Goal: Information Seeking & Learning: Check status

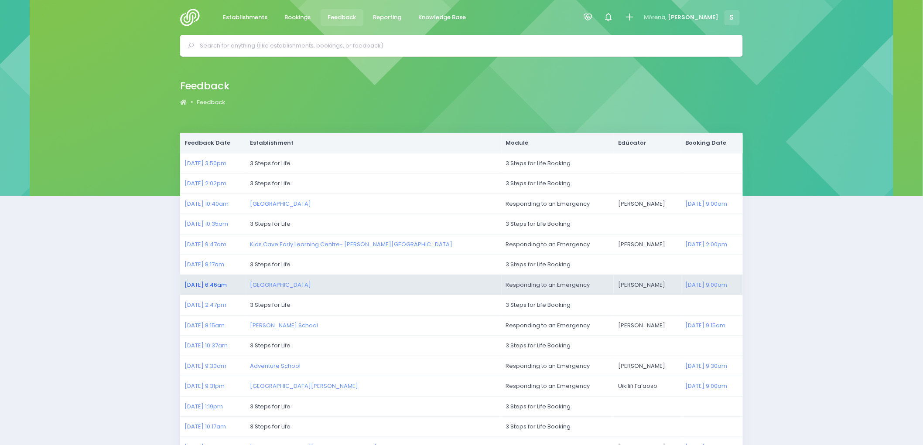
click at [198, 282] on link "11/08/2025 6:46am" at bounding box center [206, 285] width 42 height 8
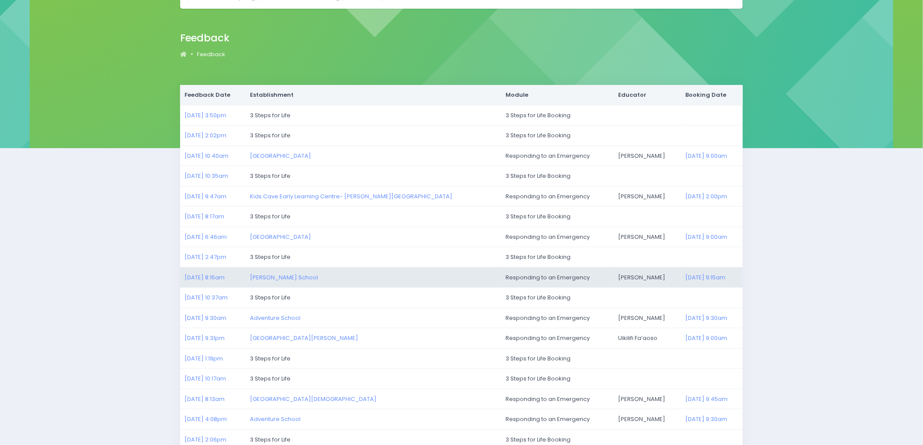
scroll to position [48, 0]
click at [216, 277] on link "07/08/2025 8:15am" at bounding box center [205, 277] width 40 height 8
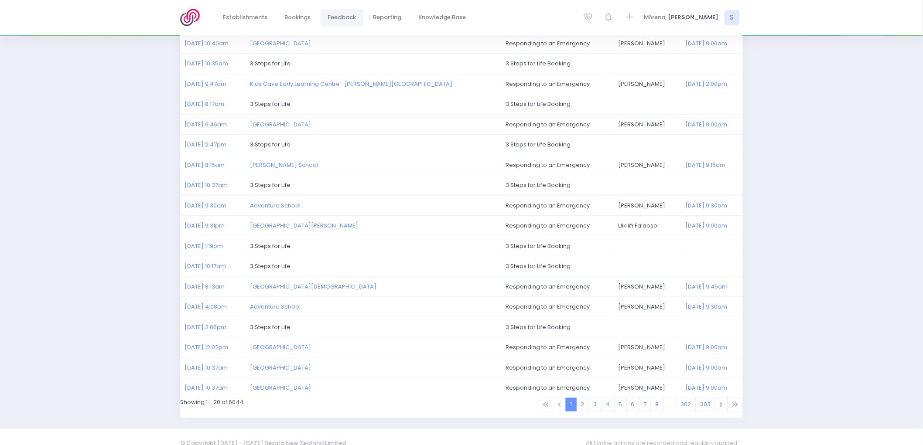
scroll to position [173, 0]
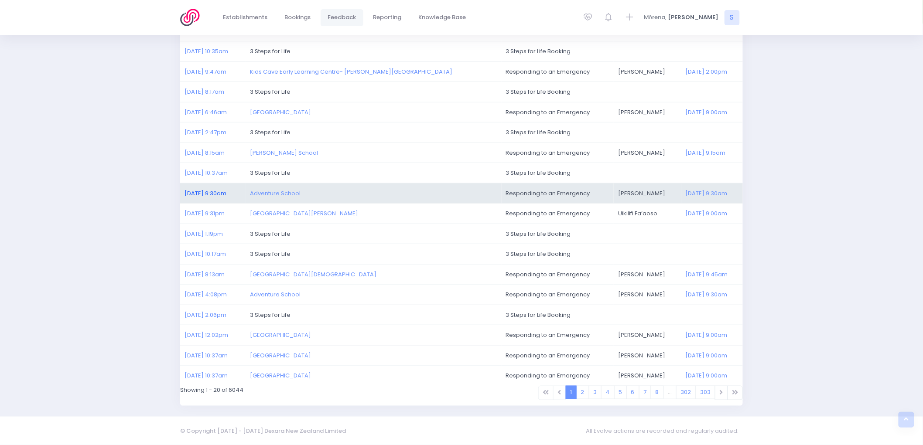
click at [219, 192] on link "06/08/2025 9:30am" at bounding box center [206, 193] width 42 height 8
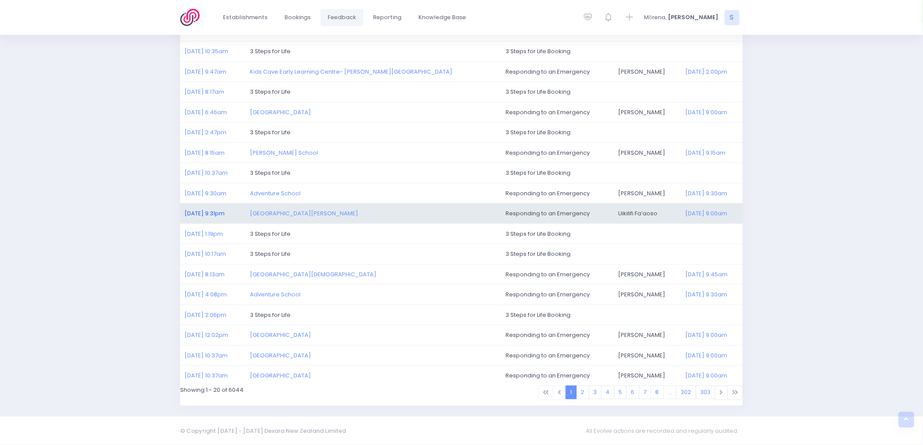
click at [194, 212] on link "05/08/2025 9:31pm" at bounding box center [205, 213] width 40 height 8
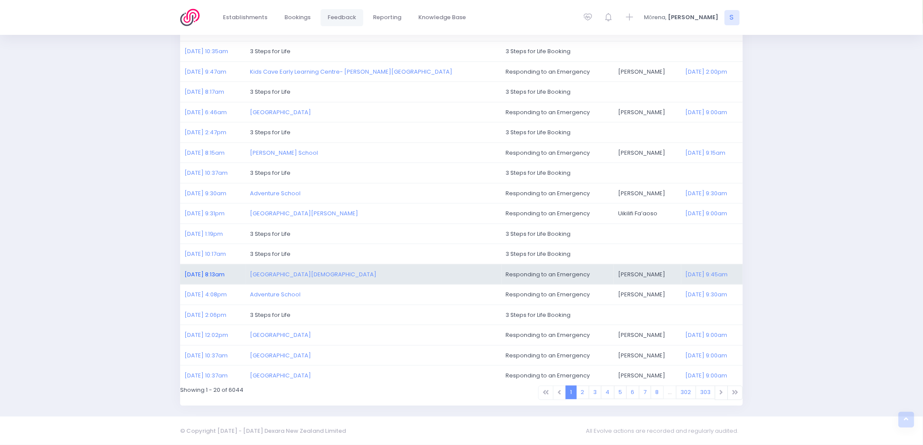
click at [195, 272] on link "05/08/2025 8:13am" at bounding box center [205, 274] width 40 height 8
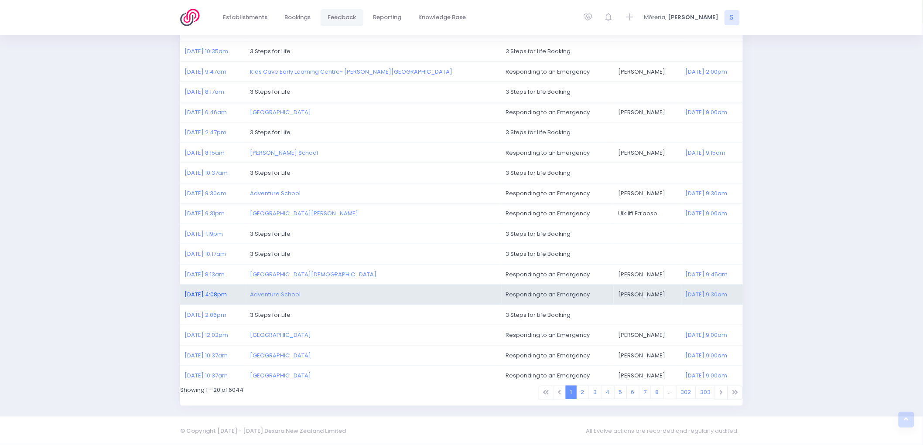
click at [190, 293] on link "04/08/2025 4:08pm" at bounding box center [206, 295] width 42 height 8
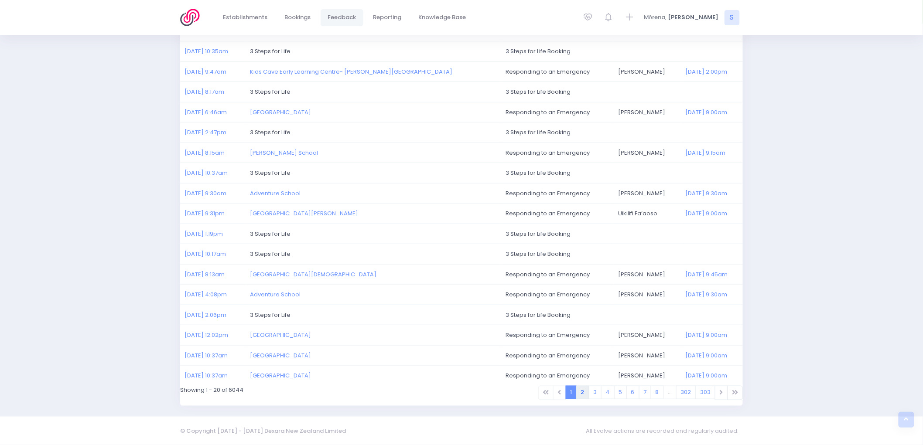
click at [585, 394] on link "2" at bounding box center [582, 393] width 13 height 14
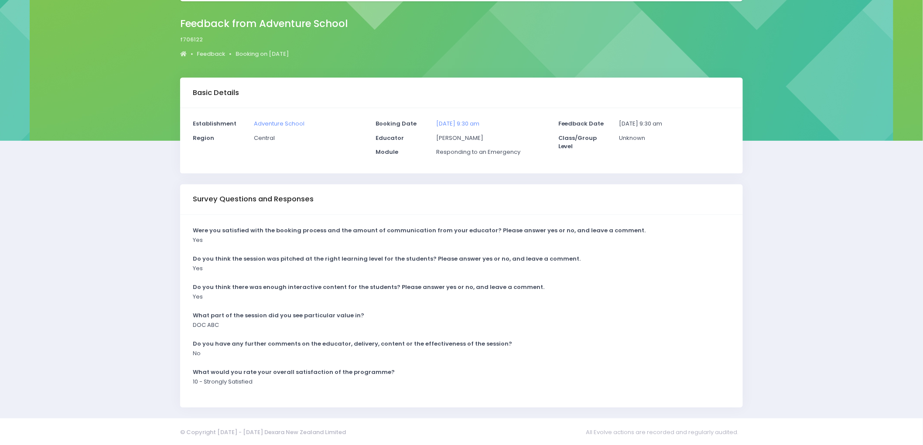
scroll to position [57, 0]
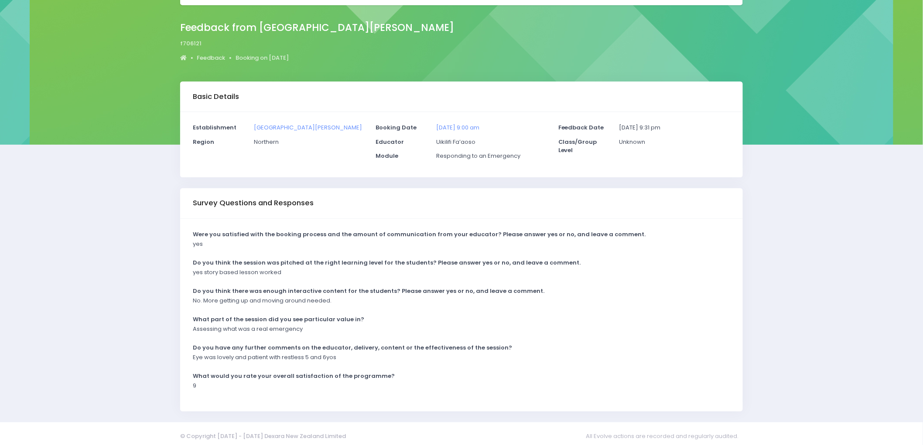
scroll to position [57, 0]
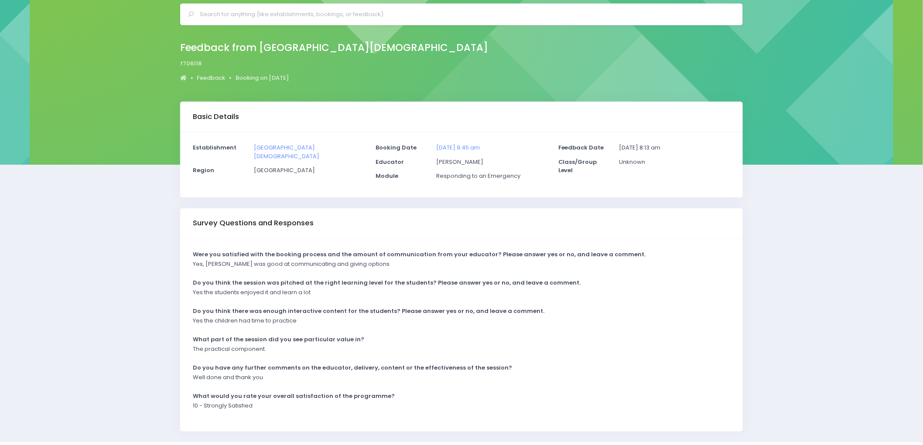
scroll to position [48, 0]
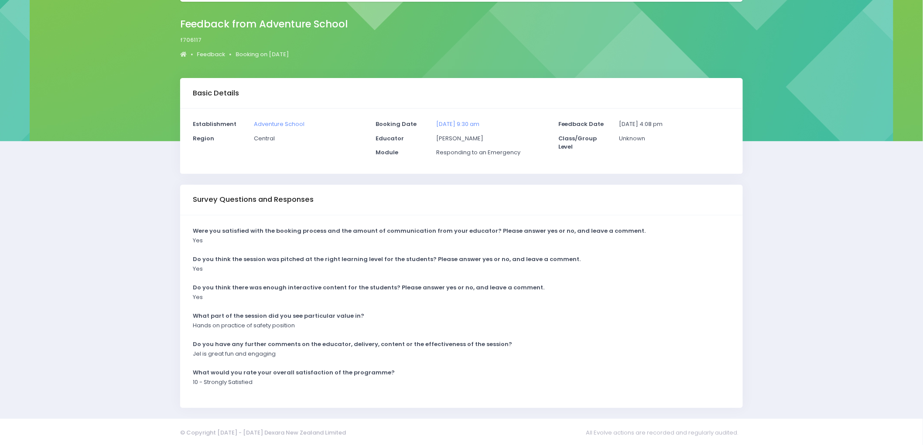
scroll to position [57, 0]
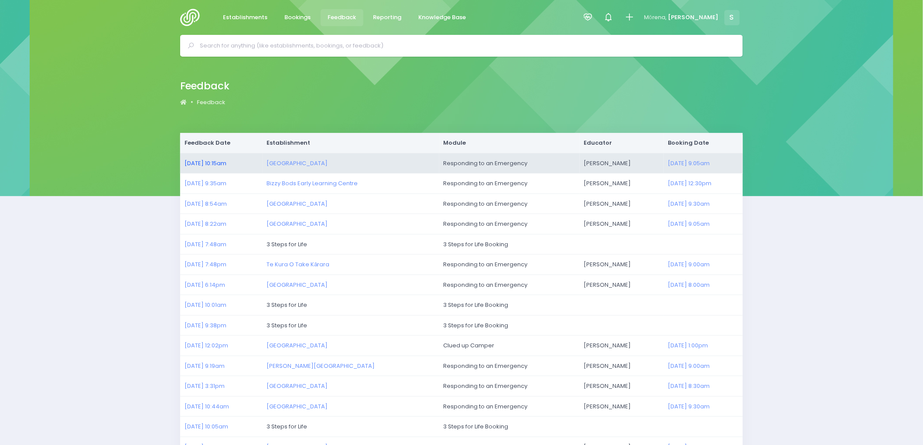
click at [219, 162] on link "04/08/2025 10:15am" at bounding box center [206, 163] width 42 height 8
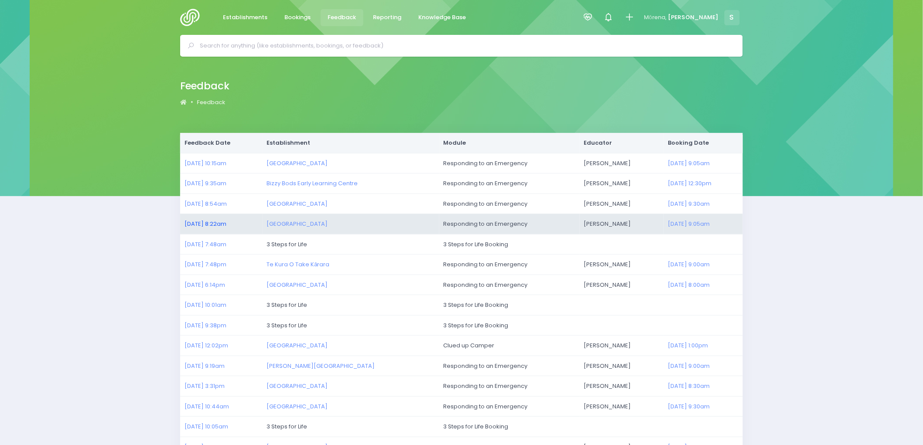
click at [204, 222] on link "04/08/2025 8:22am" at bounding box center [206, 224] width 42 height 8
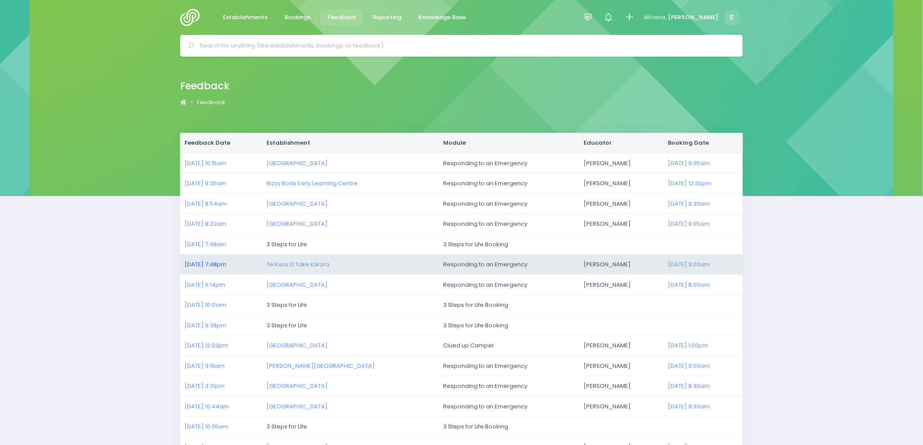
click at [213, 264] on link "03/08/2025 7:48pm" at bounding box center [206, 264] width 42 height 8
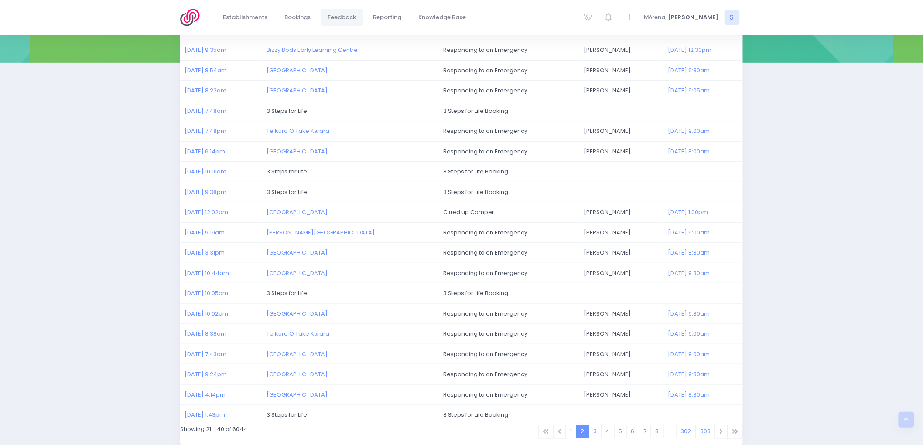
scroll to position [145, 0]
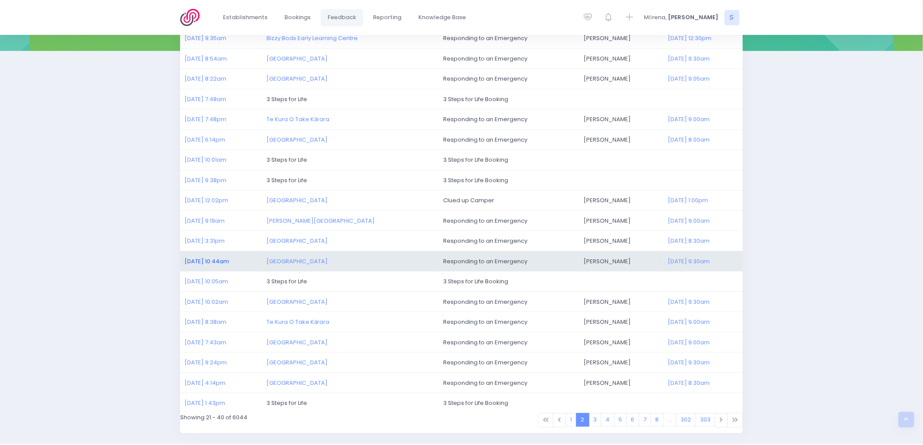
click at [217, 260] on link "30/07/2025 10:44am" at bounding box center [207, 261] width 44 height 8
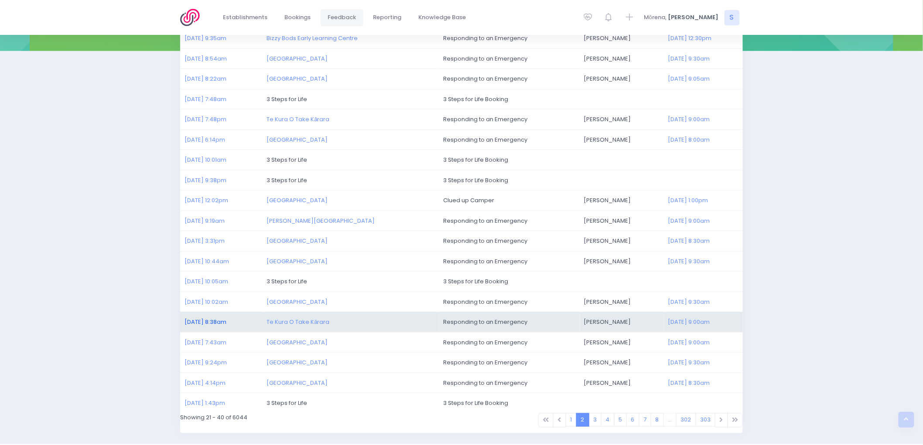
click at [195, 320] on link "30/07/2025 8:38am" at bounding box center [206, 322] width 42 height 8
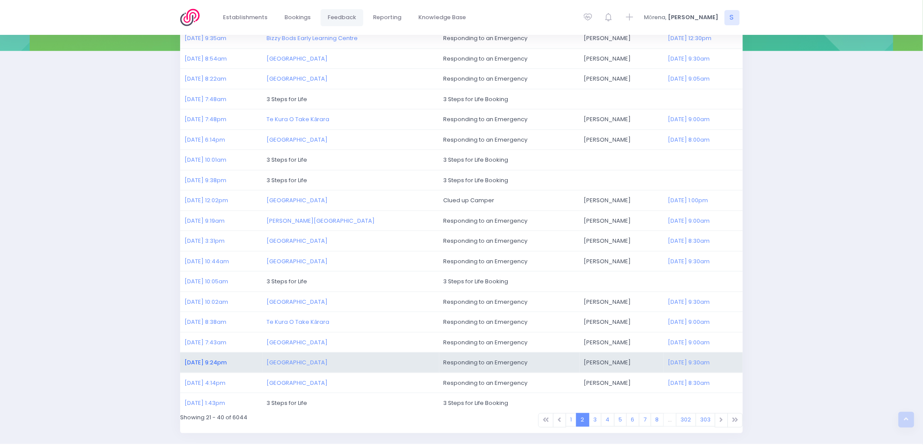
click at [197, 363] on link "29/07/2025 9:24pm" at bounding box center [206, 363] width 42 height 8
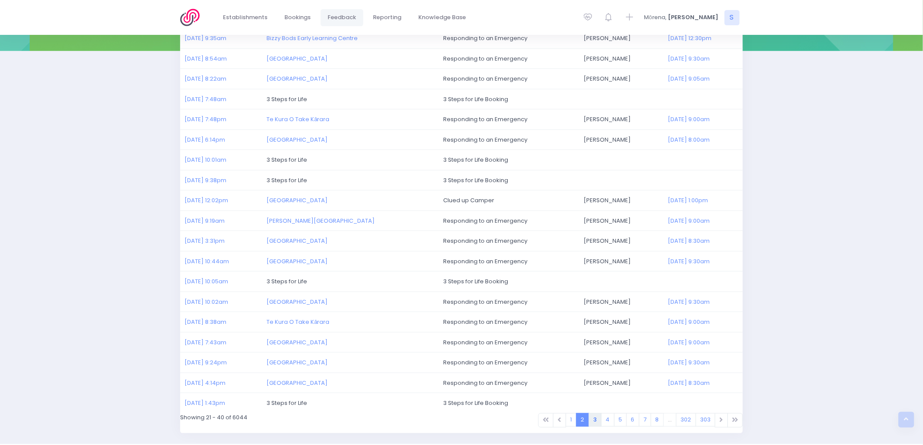
click at [595, 424] on link "3" at bounding box center [595, 421] width 13 height 14
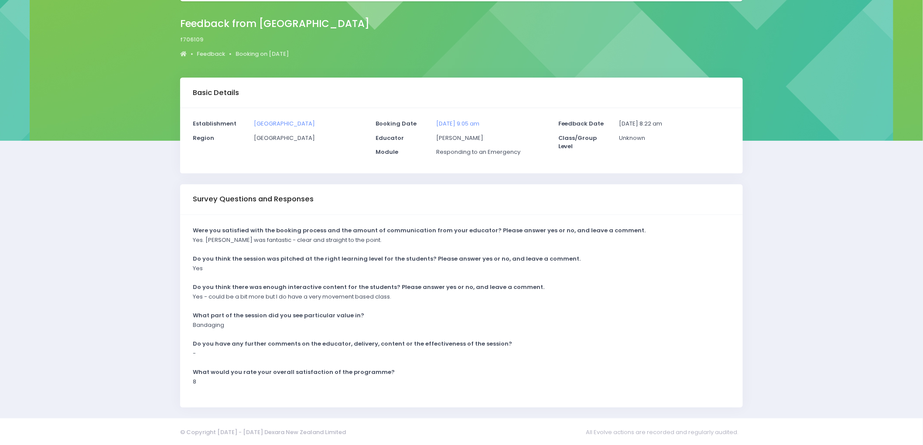
scroll to position [57, 0]
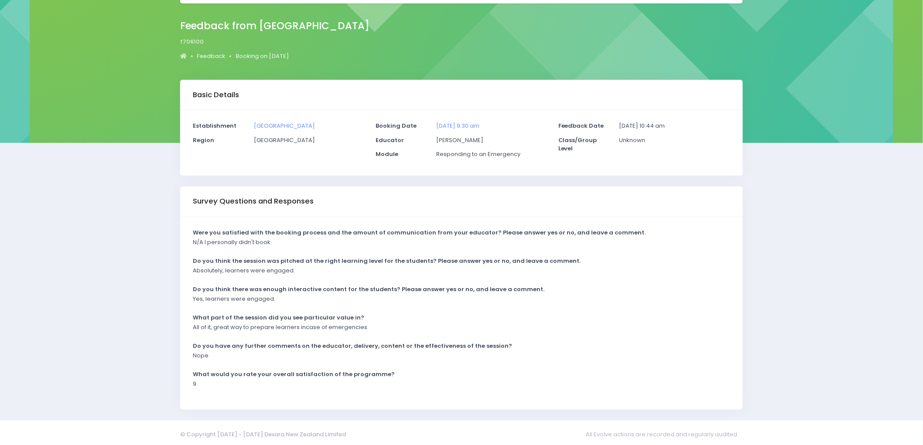
scroll to position [57, 0]
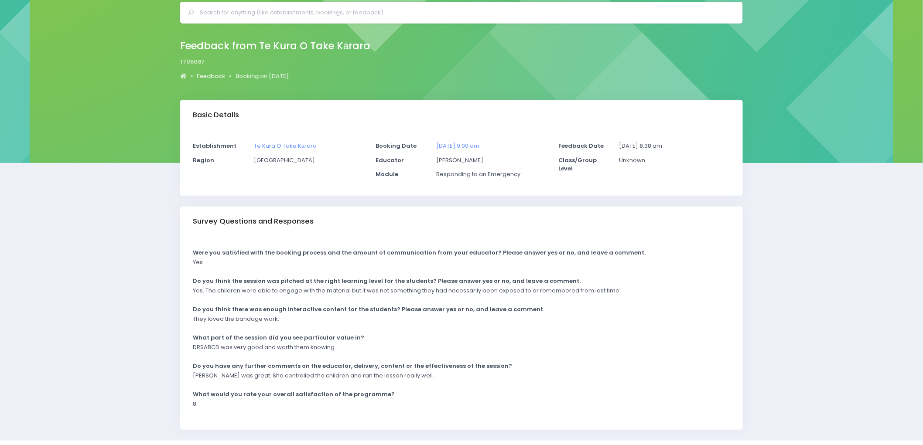
scroll to position [48, 0]
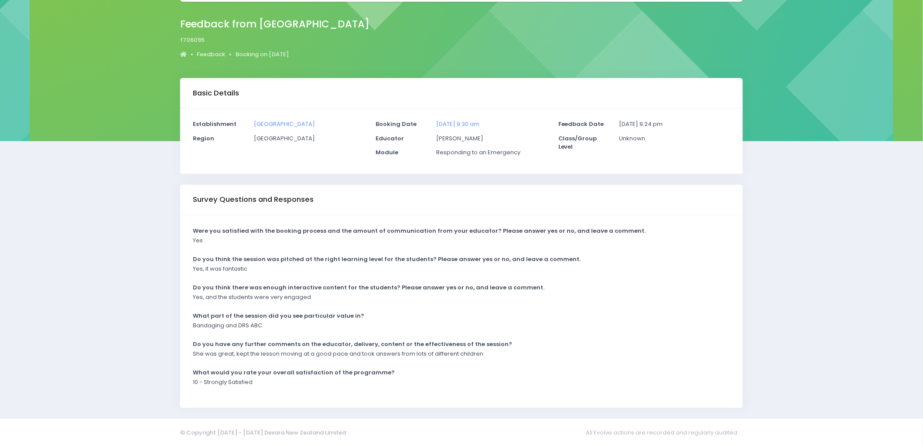
scroll to position [57, 0]
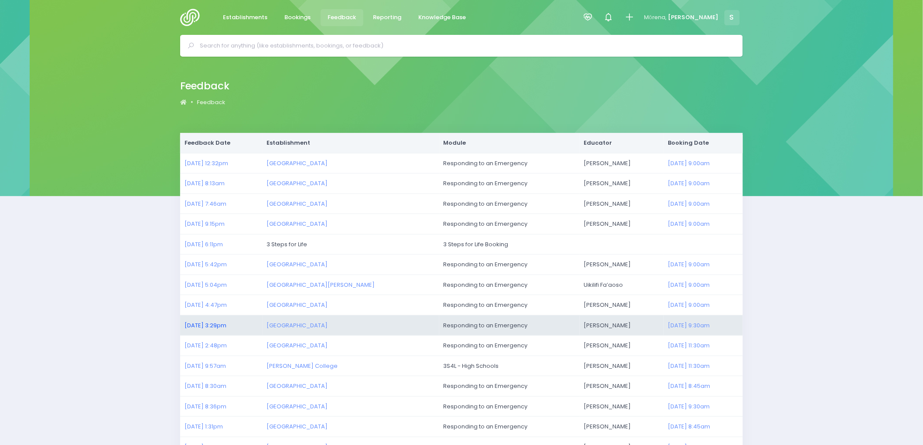
click at [210, 324] on link "[DATE] 3:29pm" at bounding box center [206, 326] width 42 height 8
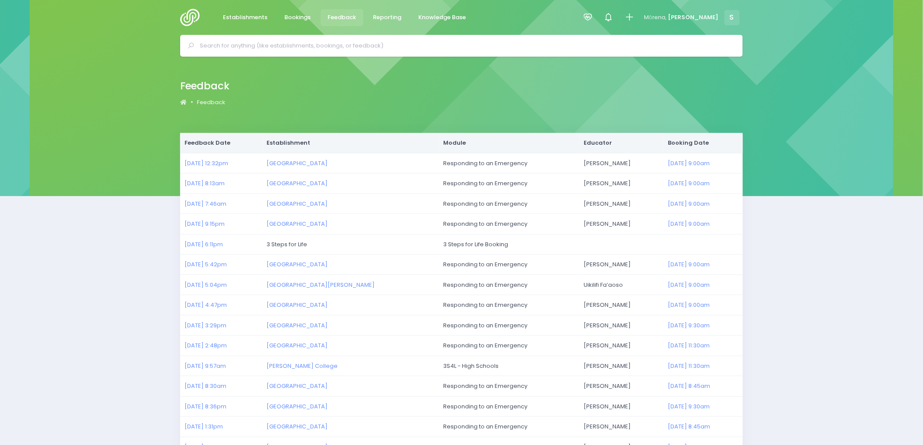
scroll to position [48, 0]
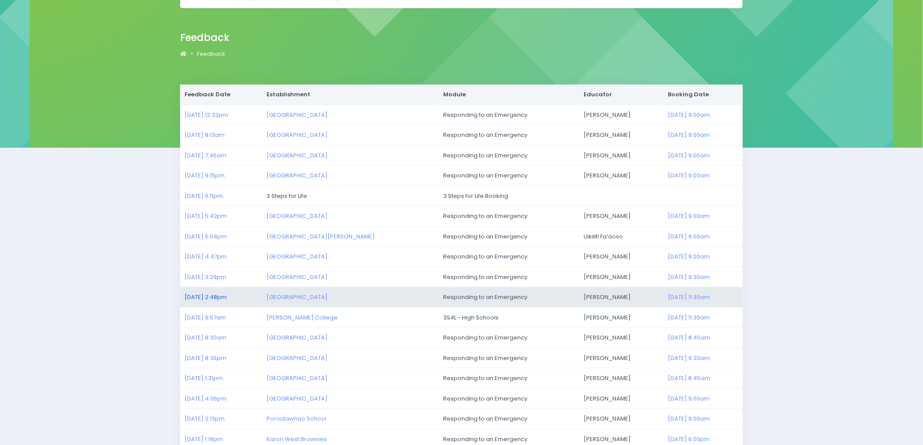
click at [208, 295] on link "28/07/2025 2:48pm" at bounding box center [206, 297] width 42 height 8
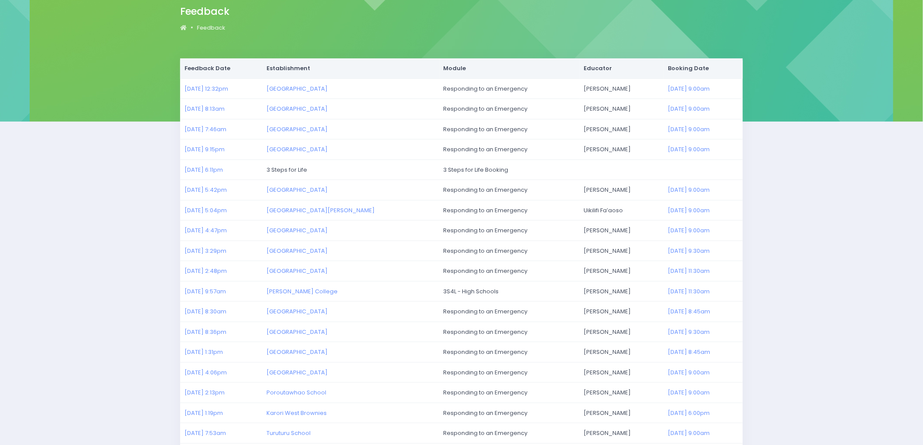
scroll to position [97, 0]
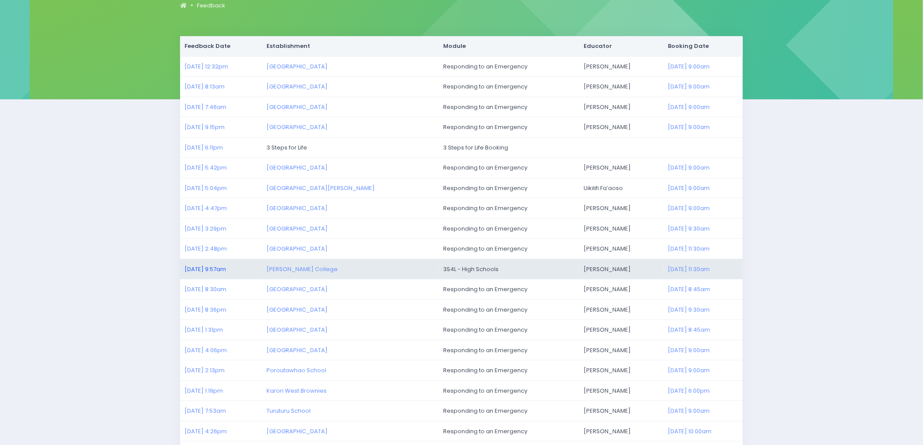
click at [199, 267] on link "28/07/2025 9:57am" at bounding box center [205, 269] width 41 height 8
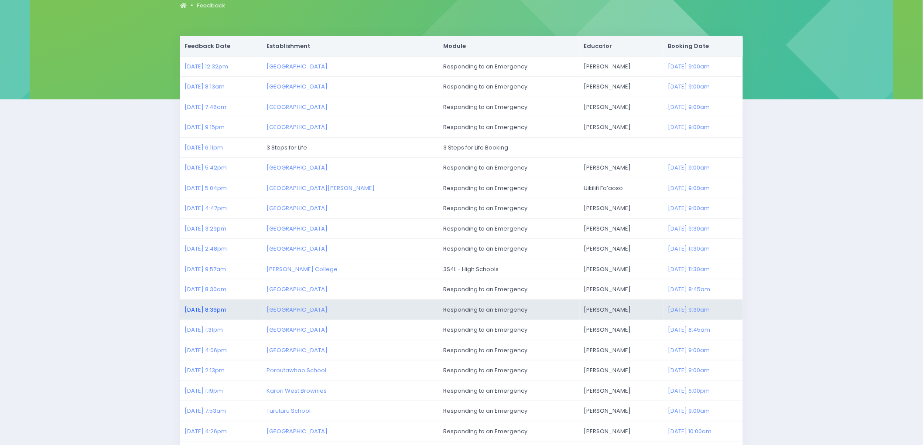
click at [202, 310] on link "27/07/2025 8:36pm" at bounding box center [206, 310] width 42 height 8
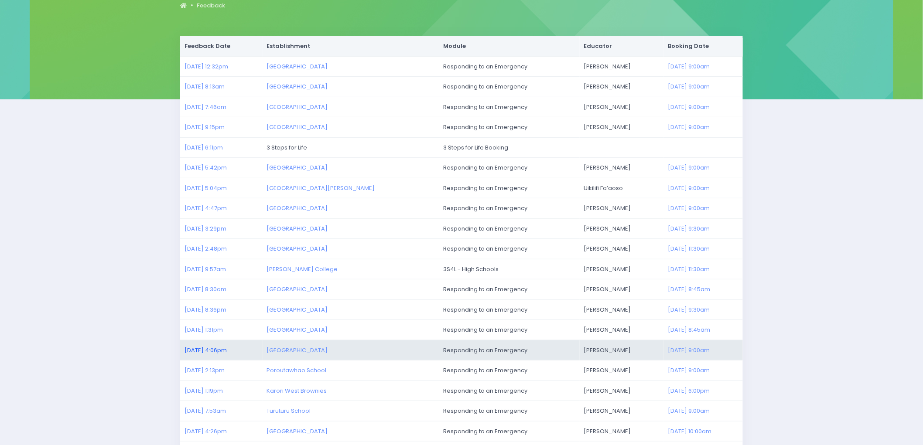
click at [213, 350] on link "24/07/2025 4:06pm" at bounding box center [206, 350] width 42 height 8
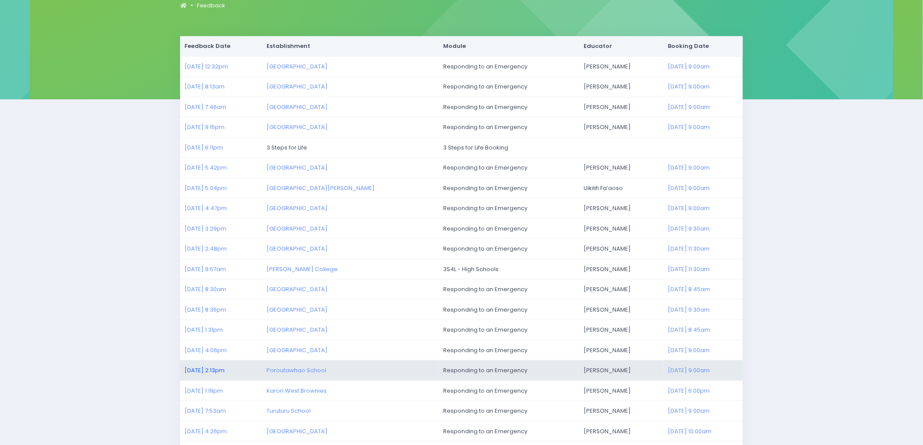
click at [219, 370] on link "24/07/2025 2:13pm" at bounding box center [205, 370] width 40 height 8
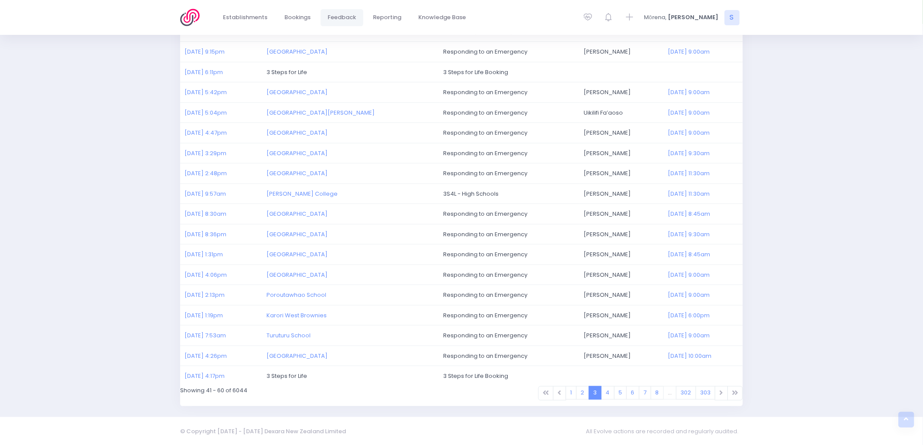
scroll to position [173, 0]
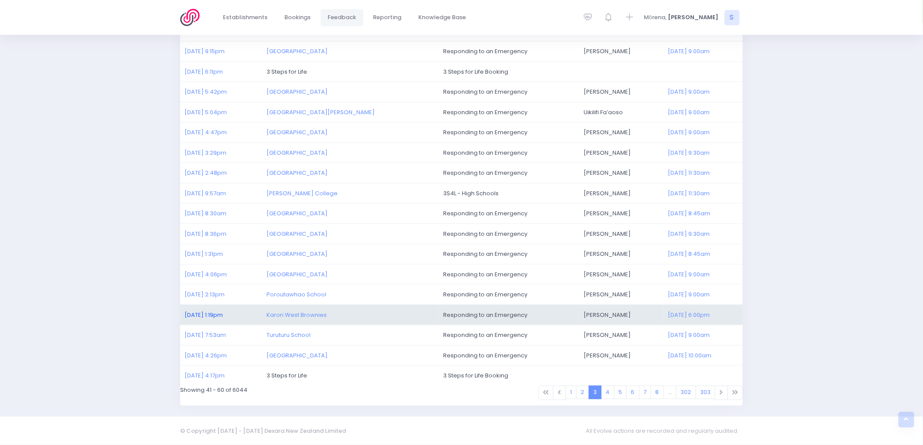
click at [189, 313] on link "24/07/2025 1:19pm" at bounding box center [204, 315] width 38 height 8
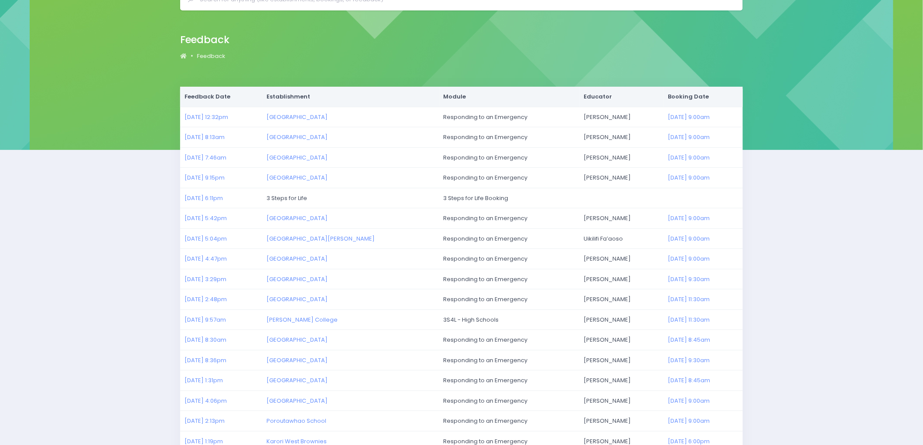
scroll to position [0, 0]
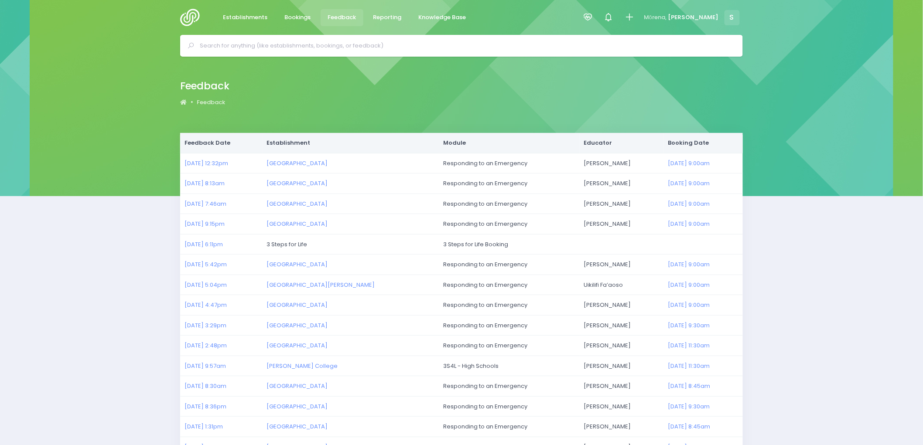
click at [191, 16] on img at bounding box center [192, 17] width 25 height 17
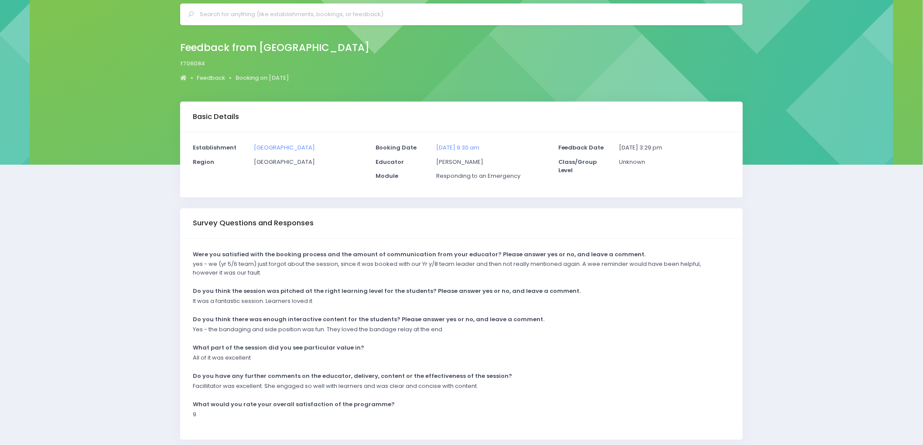
scroll to position [48, 0]
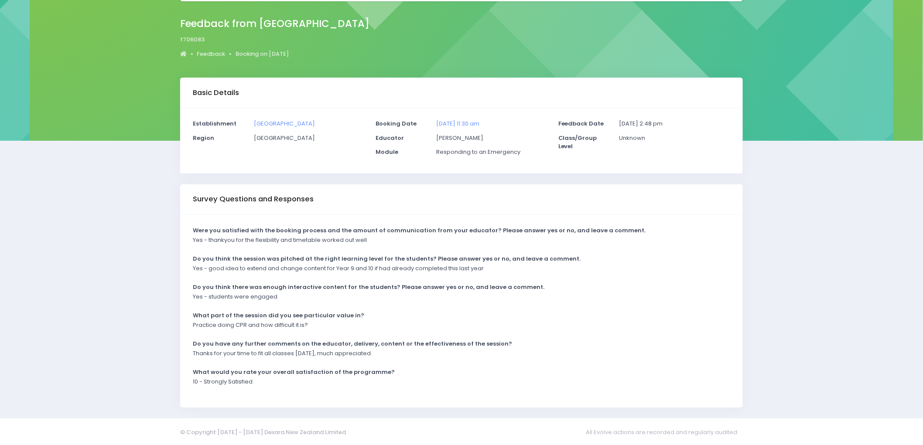
scroll to position [57, 0]
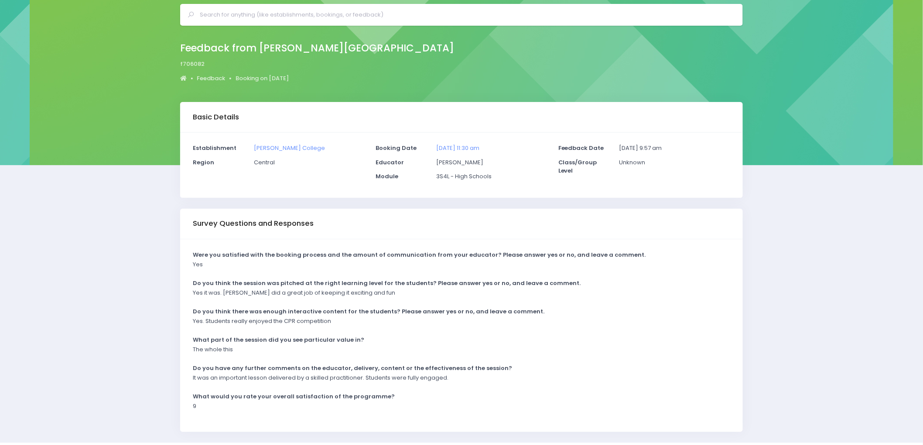
scroll to position [48, 0]
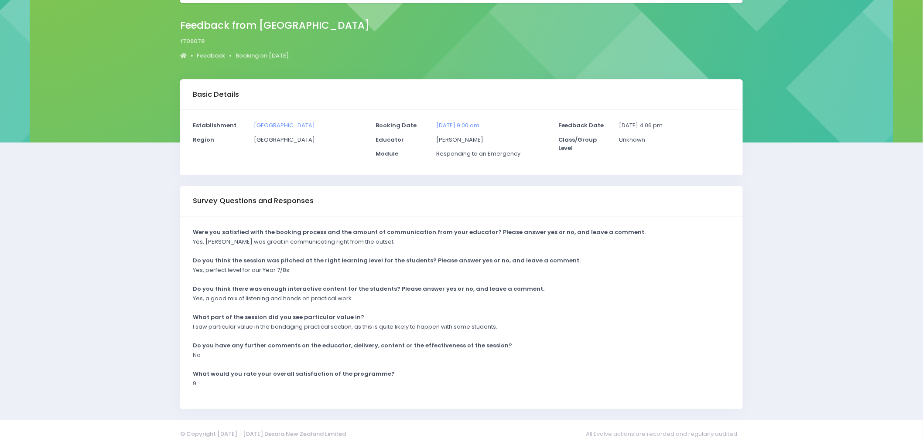
scroll to position [57, 0]
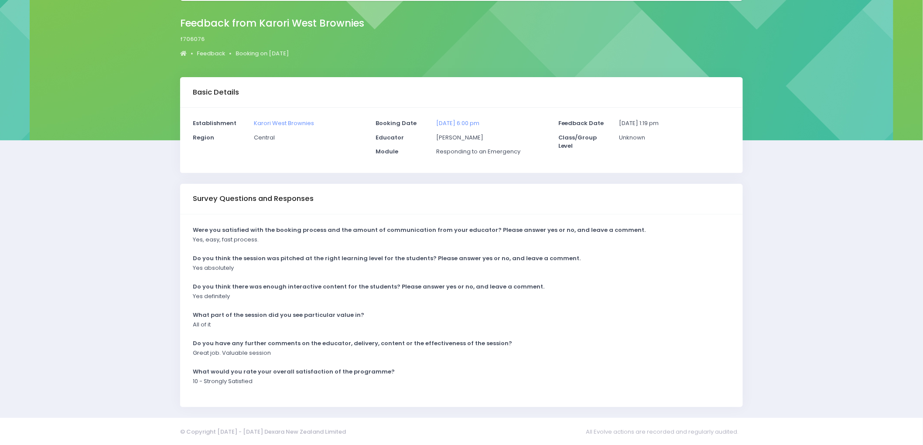
scroll to position [57, 0]
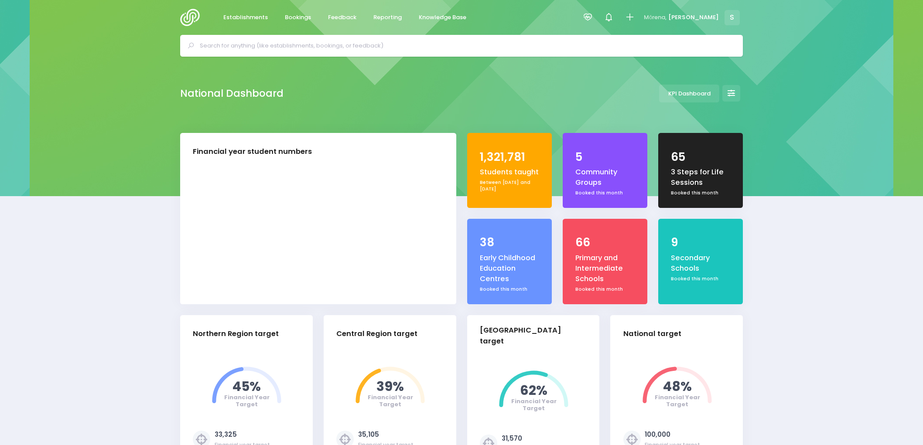
select select "5"
